Goal: Task Accomplishment & Management: Manage account settings

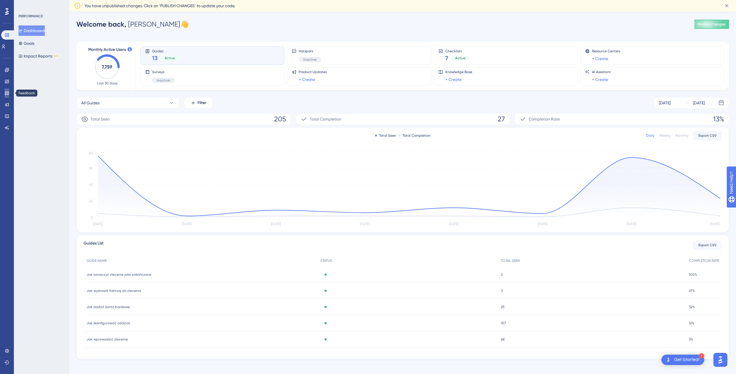
click at [9, 93] on icon at bounding box center [7, 93] width 5 height 5
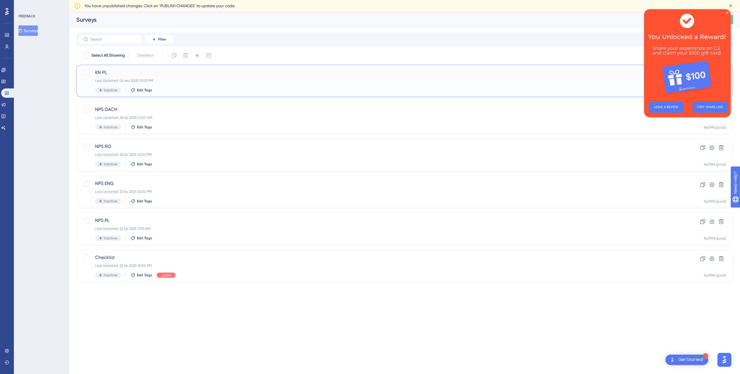
click at [221, 74] on span "KN PL" at bounding box center [381, 72] width 573 height 7
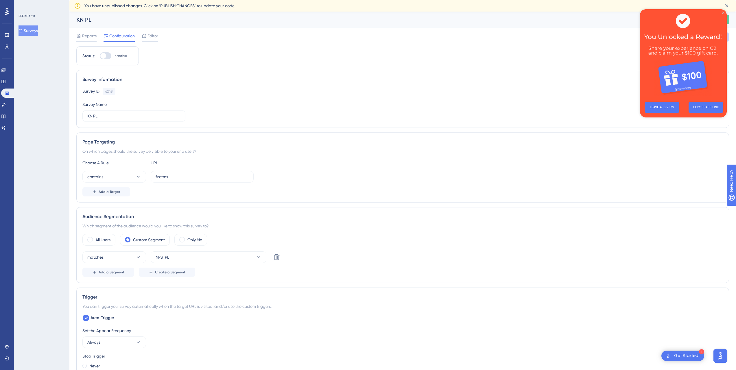
click at [723, 12] on icon "Close Preview" at bounding box center [723, 13] width 2 height 2
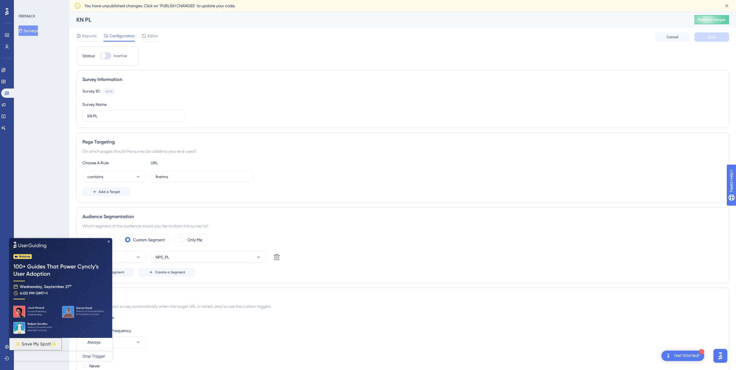
click at [108, 241] on icon "Close Preview" at bounding box center [109, 241] width 2 height 2
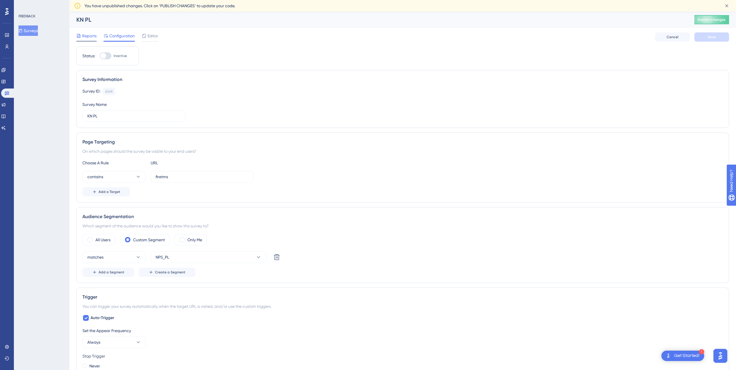
click at [92, 36] on span "Reports" at bounding box center [89, 35] width 14 height 7
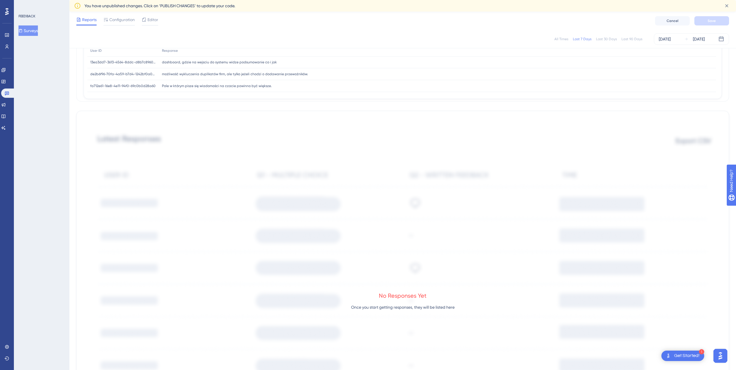
scroll to position [82, 0]
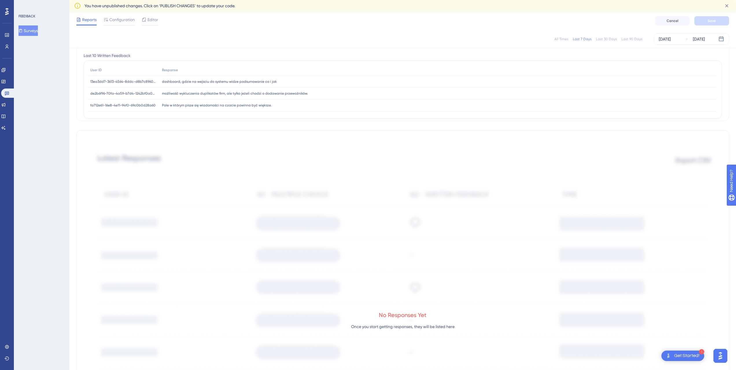
click at [681, 168] on div "No Responses Yet Once you start getting responses, they will be listed here" at bounding box center [403, 322] width 638 height 370
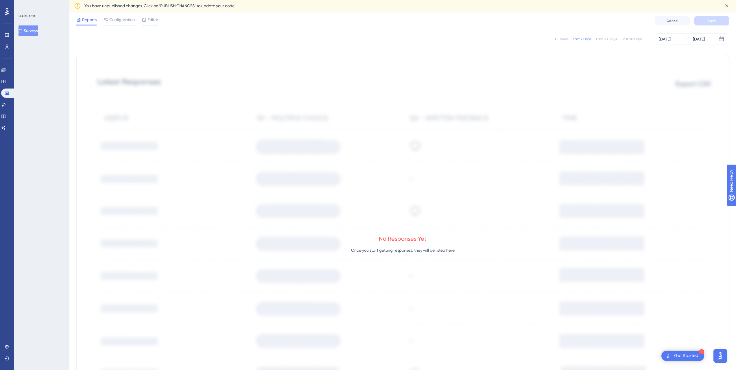
scroll to position [162, 0]
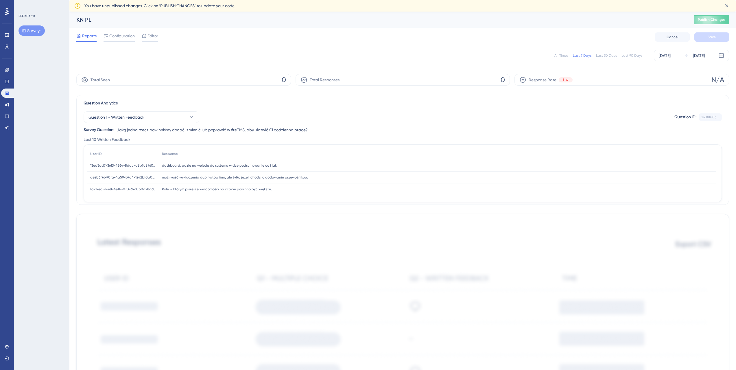
click at [153, 5] on span "You have unpublished changes. Click on ‘PUBLISH CHANGES’ to update your code." at bounding box center [159, 5] width 151 height 7
click at [179, 5] on span "You have unpublished changes. Click on ‘PUBLISH CHANGES’ to update your code." at bounding box center [159, 5] width 151 height 7
click at [714, 20] on span "Publish Changes" at bounding box center [711, 19] width 28 height 5
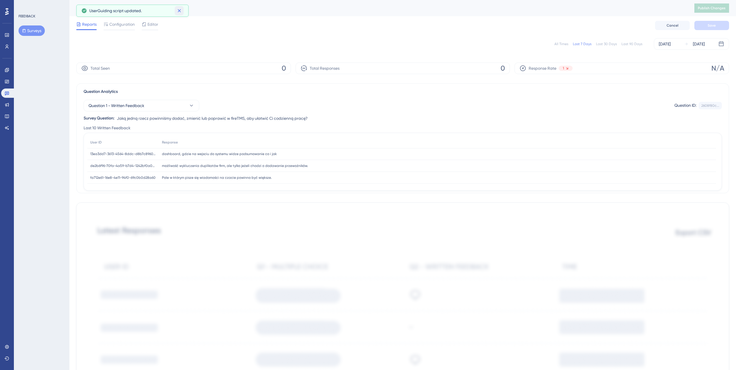
click at [181, 10] on icon at bounding box center [179, 11] width 6 height 6
click at [129, 23] on span "Configuration" at bounding box center [121, 24] width 25 height 7
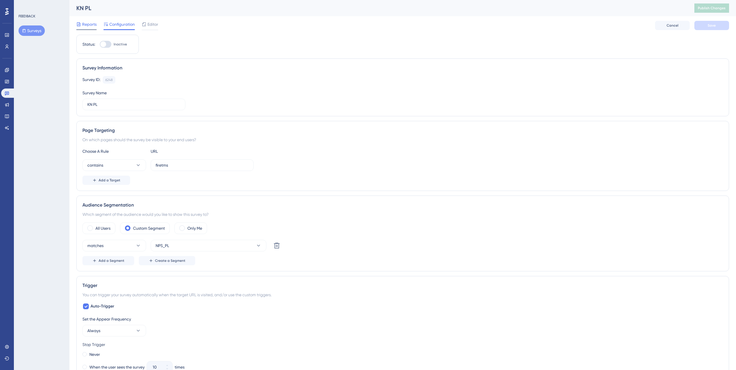
click at [92, 23] on span "Reports" at bounding box center [89, 24] width 14 height 7
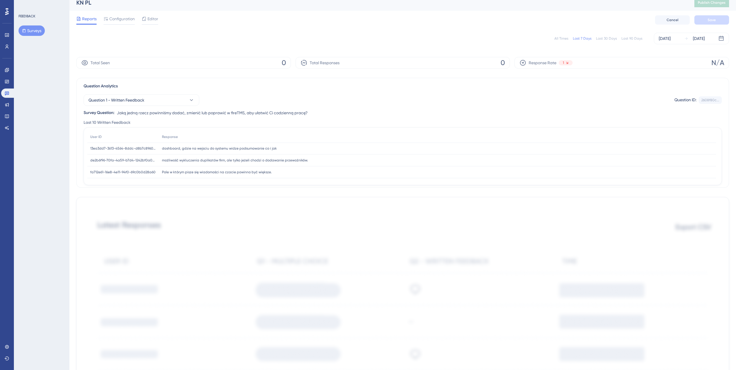
scroll to position [126, 0]
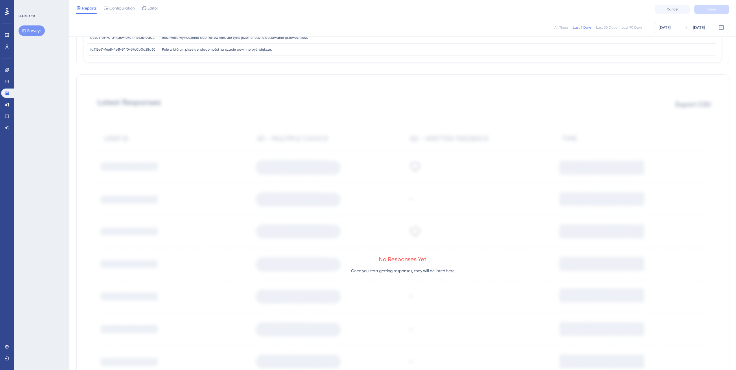
click at [420, 271] on p "Once you start getting responses, they will be listed here" at bounding box center [402, 270] width 103 height 7
click at [422, 274] on p "Once you start getting responses, they will be listed here" at bounding box center [402, 270] width 103 height 7
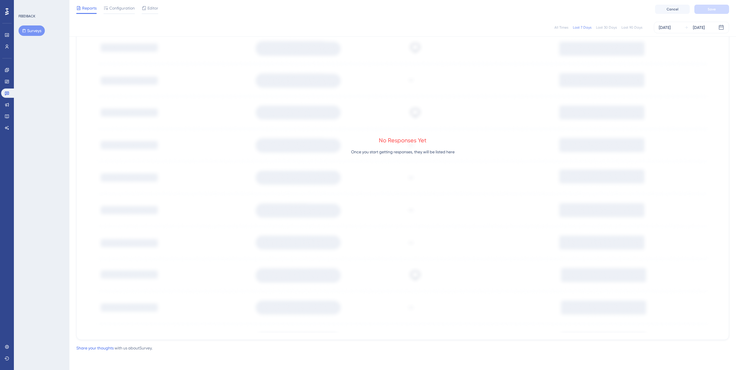
scroll to position [0, 0]
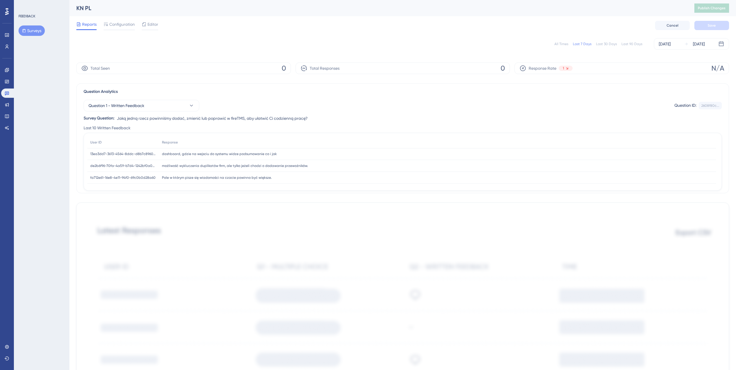
click at [582, 69] on div "Response Rate 1 N/A" at bounding box center [621, 68] width 214 height 12
click at [537, 70] on span "Response Rate" at bounding box center [542, 68] width 28 height 7
click at [653, 65] on div "Response Rate 1 N/A" at bounding box center [621, 68] width 214 height 12
click at [7, 82] on icon at bounding box center [7, 81] width 5 height 5
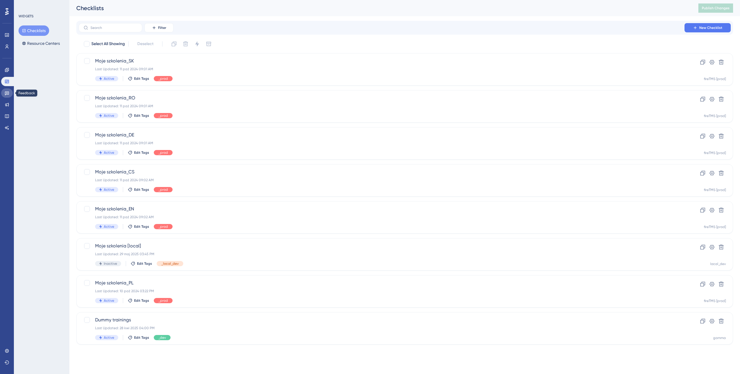
click at [9, 96] on link at bounding box center [7, 92] width 12 height 9
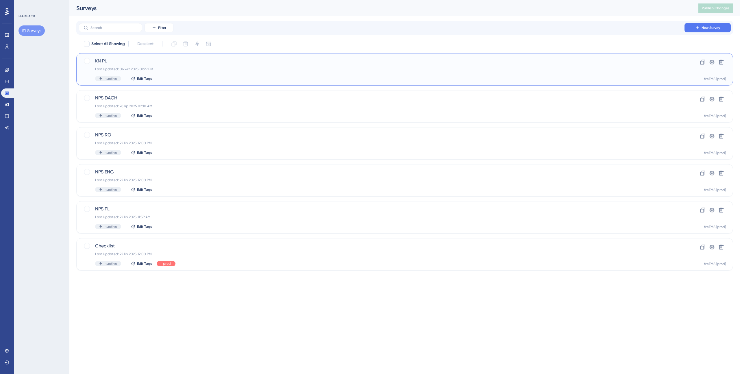
click at [231, 79] on div "Inactive Edit Tags" at bounding box center [381, 78] width 573 height 5
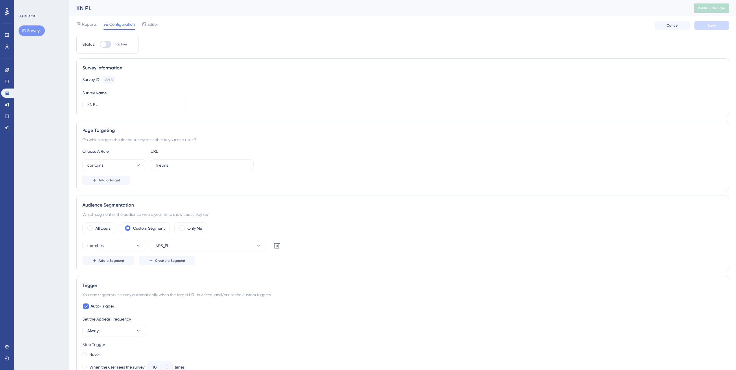
click at [109, 45] on div at bounding box center [106, 44] width 12 height 7
click at [100, 45] on input "Inactive" at bounding box center [99, 44] width 0 height 0
click at [109, 45] on div at bounding box center [108, 44] width 6 height 6
click at [100, 45] on input "Active" at bounding box center [99, 44] width 0 height 0
checkbox input "false"
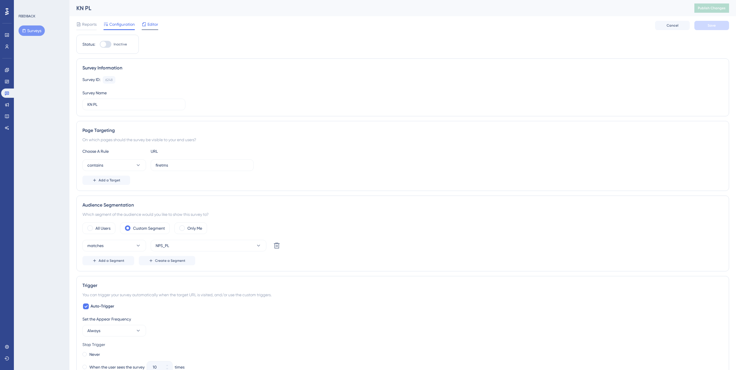
click at [146, 28] on div "Editor" at bounding box center [150, 25] width 16 height 9
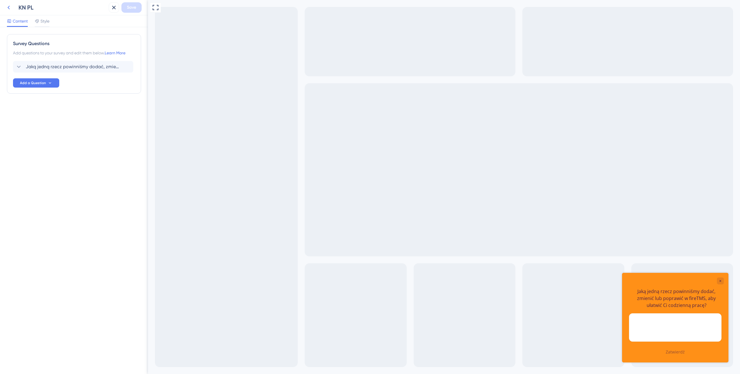
click at [11, 5] on icon at bounding box center [8, 7] width 7 height 7
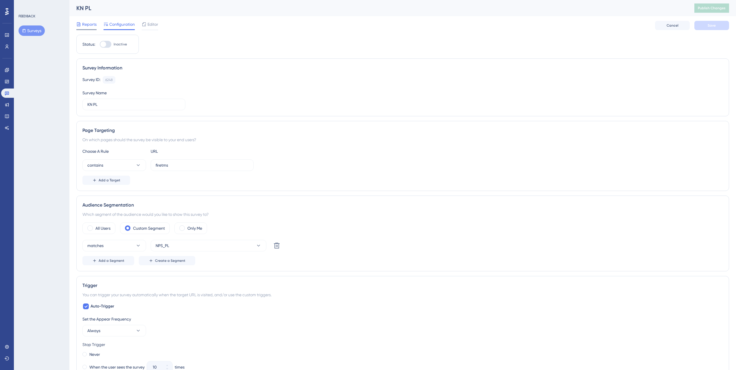
click at [85, 25] on span "Reports" at bounding box center [89, 24] width 14 height 7
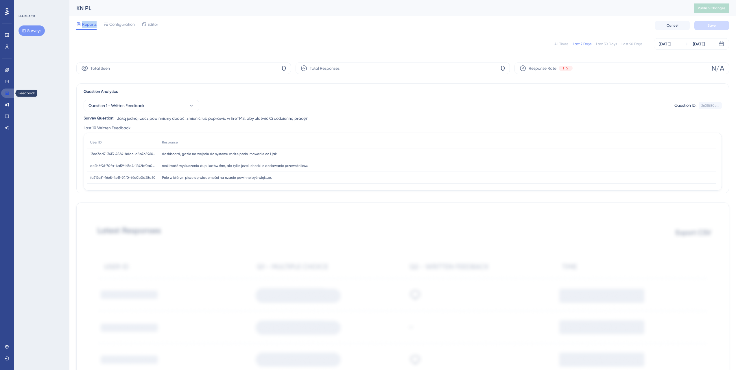
click at [5, 93] on icon at bounding box center [7, 93] width 5 height 5
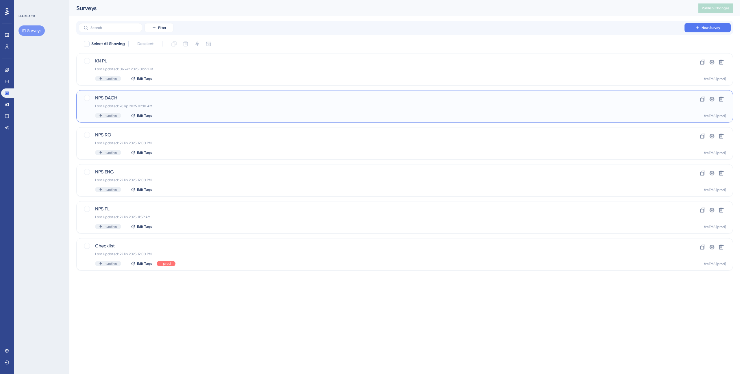
click at [465, 107] on div "Last Updated: 28 lip 2025 02:10 AM" at bounding box center [381, 106] width 573 height 5
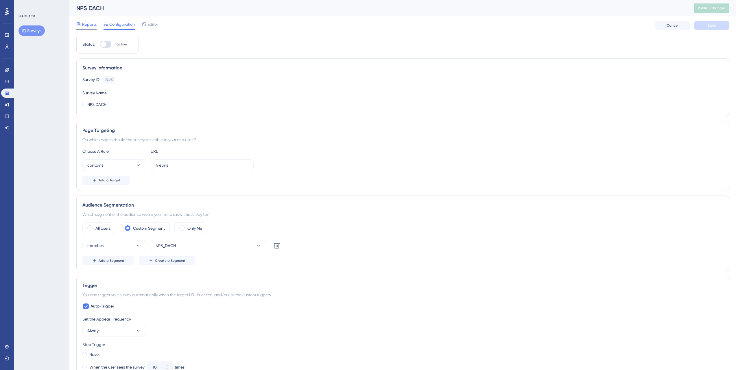
click at [92, 24] on span "Reports" at bounding box center [89, 24] width 14 height 7
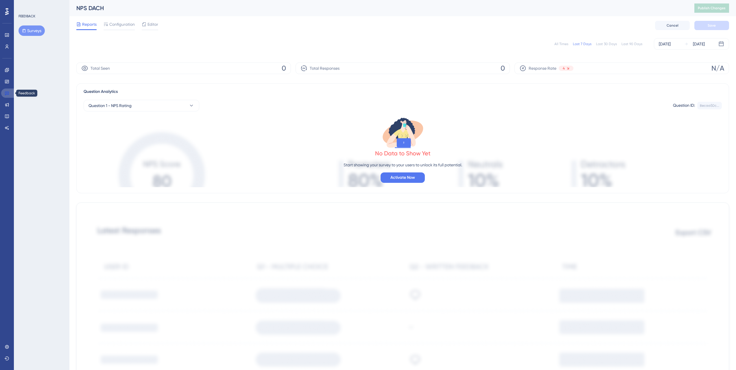
click at [8, 91] on icon at bounding box center [7, 93] width 5 height 5
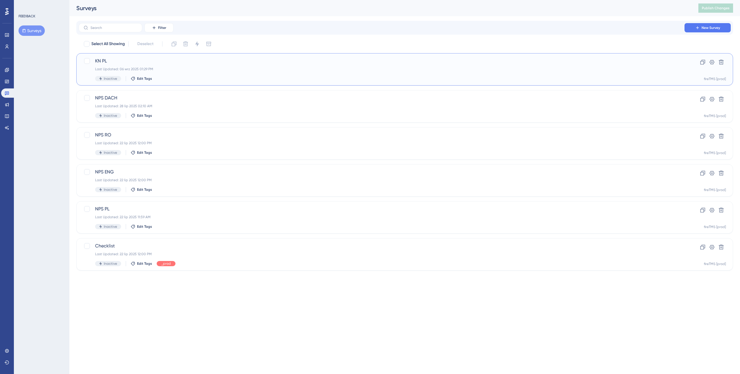
click at [151, 65] on div "KN PL Last Updated: 06 wrz 2025 01:29 PM Inactive Edit Tags" at bounding box center [381, 70] width 573 height 24
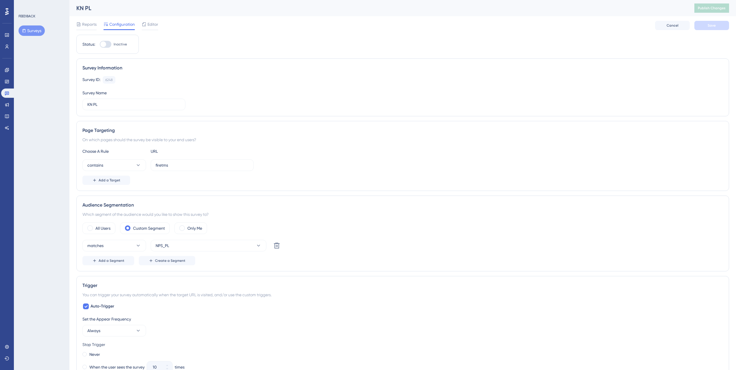
click at [104, 41] on div at bounding box center [103, 44] width 6 height 6
click at [100, 44] on input "Inactive" at bounding box center [99, 44] width 0 height 0
checkbox input "true"
click at [712, 22] on button "Save" at bounding box center [711, 25] width 35 height 9
click at [87, 28] on div "Reports" at bounding box center [86, 25] width 20 height 9
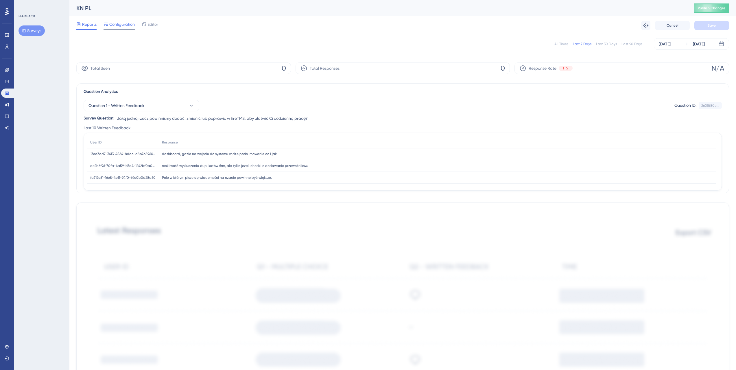
click at [121, 23] on span "Configuration" at bounding box center [121, 24] width 25 height 7
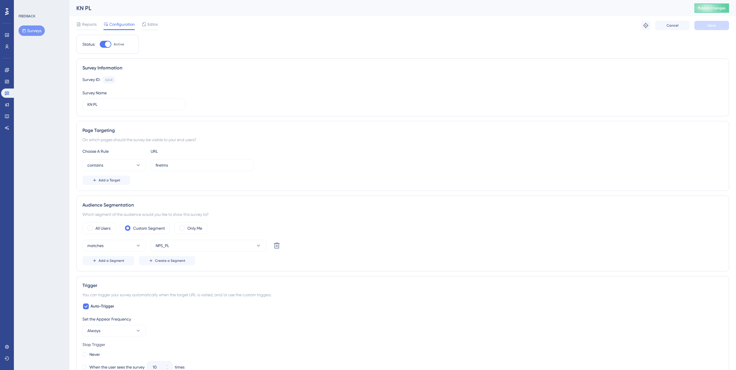
click at [110, 42] on div at bounding box center [106, 44] width 12 height 7
click at [100, 44] on input "Active" at bounding box center [99, 44] width 0 height 0
checkbox input "false"
click at [710, 25] on span "Save" at bounding box center [711, 25] width 8 height 5
click at [85, 23] on span "Reports" at bounding box center [89, 24] width 14 height 7
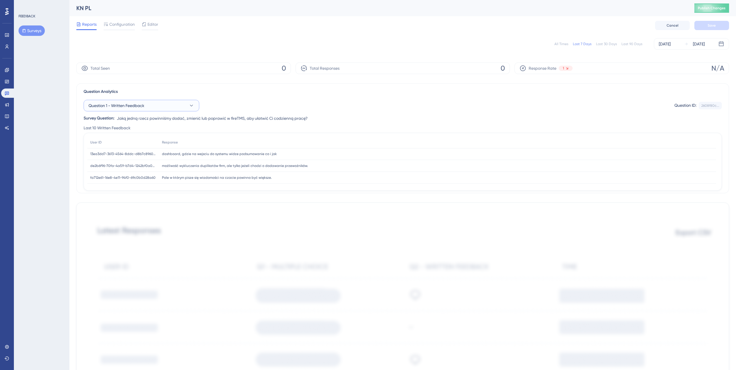
click at [183, 103] on button "Question 1 - Written Feedback" at bounding box center [142, 106] width 116 height 12
click at [152, 144] on div "Question 1 - Written Feedback Question 1 - Written Feedback" at bounding box center [141, 141] width 99 height 12
click at [312, 162] on div "płynne działanie płynne działanie" at bounding box center [437, 162] width 557 height 12
